Goal: Task Accomplishment & Management: Manage account settings

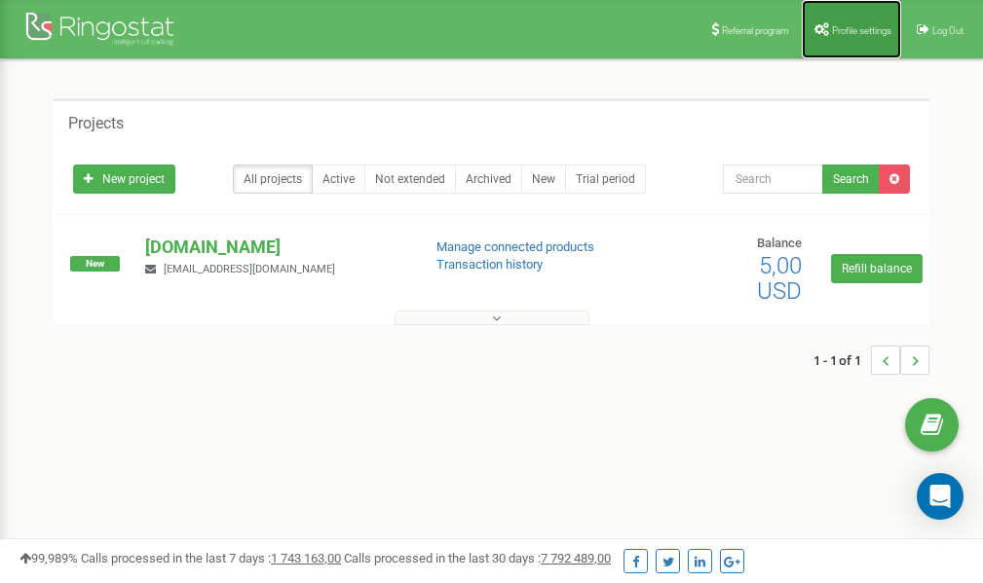
click at [863, 28] on span "Profile settings" at bounding box center [861, 30] width 59 height 11
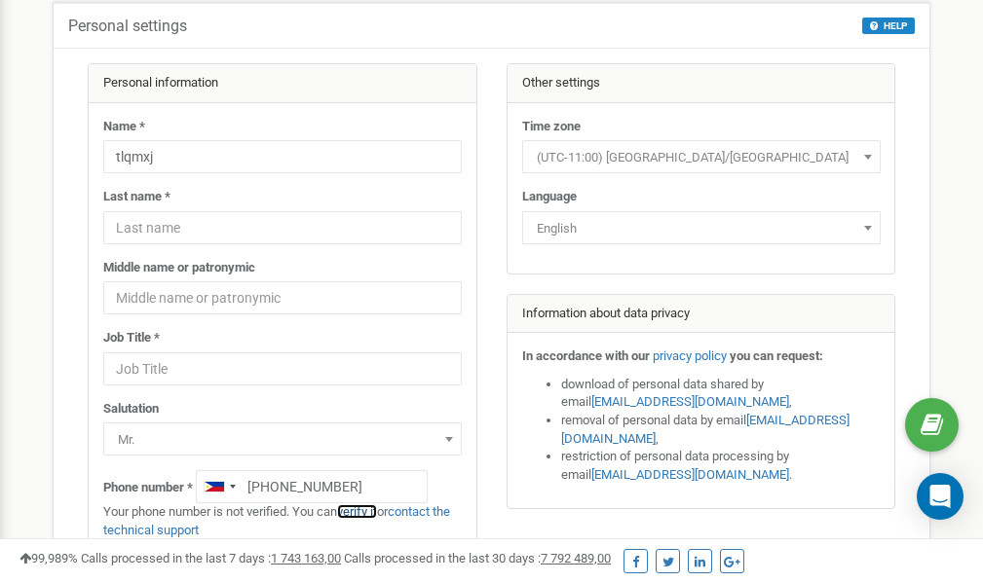
click at [363, 513] on link "verify it" at bounding box center [357, 512] width 40 height 15
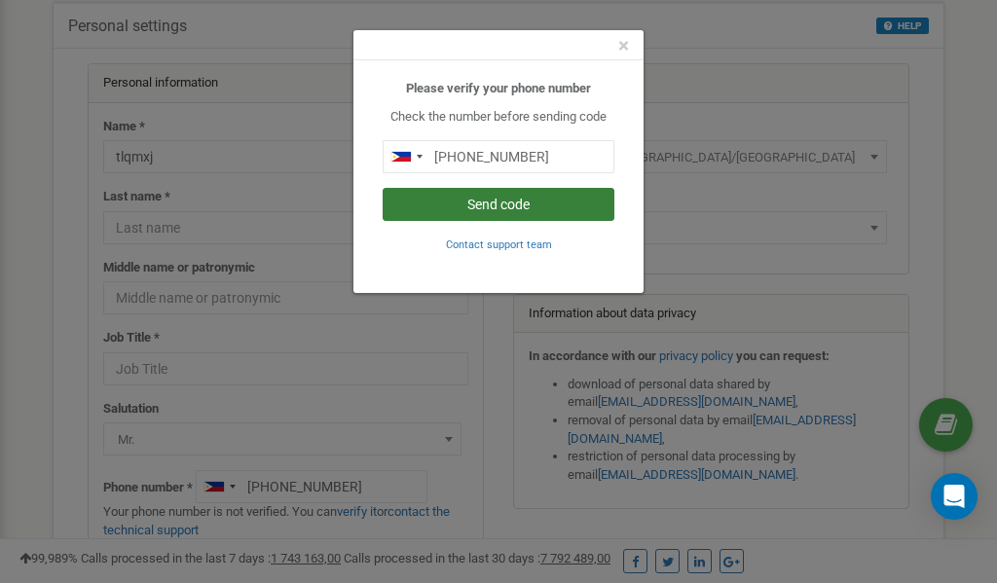
click at [497, 206] on button "Send code" at bounding box center [499, 204] width 232 height 33
